Goal: Navigation & Orientation: Go to known website

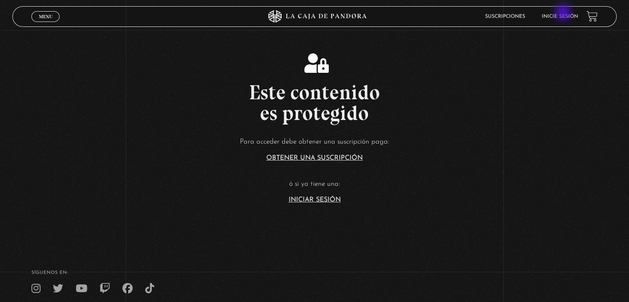
click at [564, 13] on li "Inicie sesión" at bounding box center [560, 16] width 36 height 13
click at [564, 14] on link "Inicie sesión" at bounding box center [560, 16] width 36 height 5
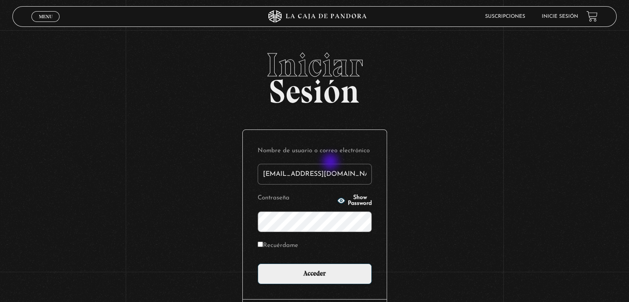
type input "amandacb_93@hotmail.com"
click at [258, 263] on input "Acceder" at bounding box center [315, 273] width 114 height 21
